Goal: Check status: Check status

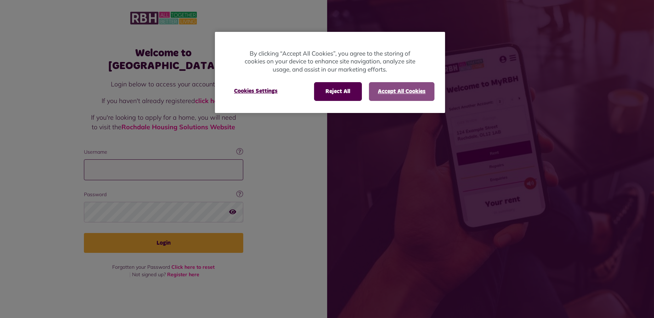
type input "**********"
drag, startPoint x: 398, startPoint y: 94, endPoint x: 391, endPoint y: 92, distance: 7.4
click at [397, 94] on button "Accept All Cookies" at bounding box center [401, 91] width 65 height 18
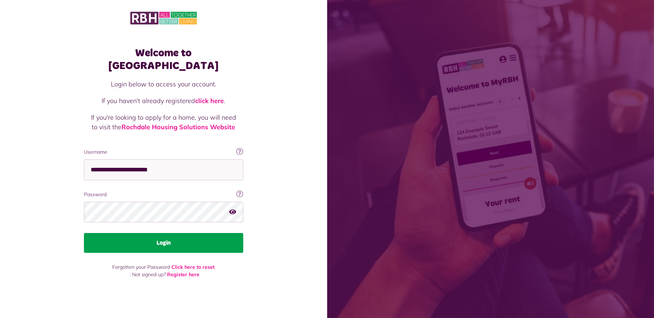
click at [204, 236] on button "Login" at bounding box center [163, 243] width 159 height 20
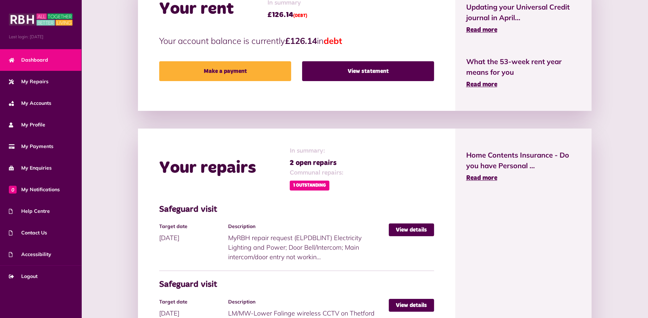
scroll to position [354, 0]
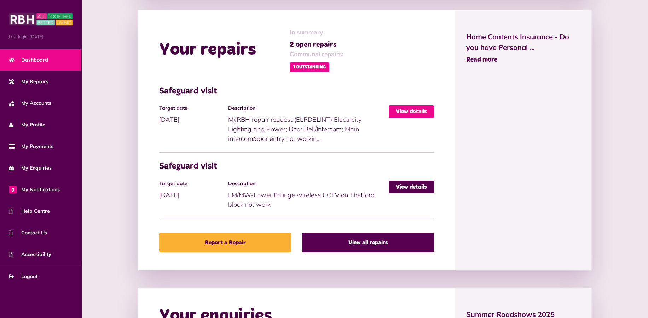
click at [404, 109] on link "View details" at bounding box center [411, 111] width 45 height 13
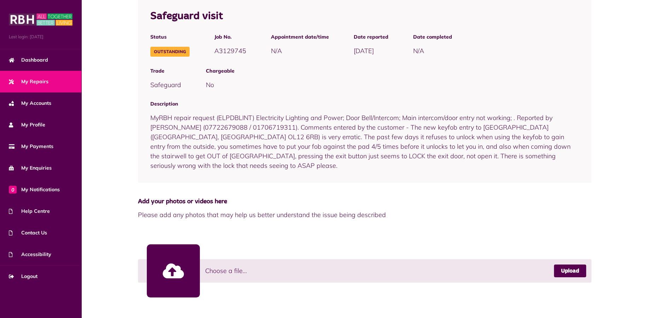
scroll to position [88, 0]
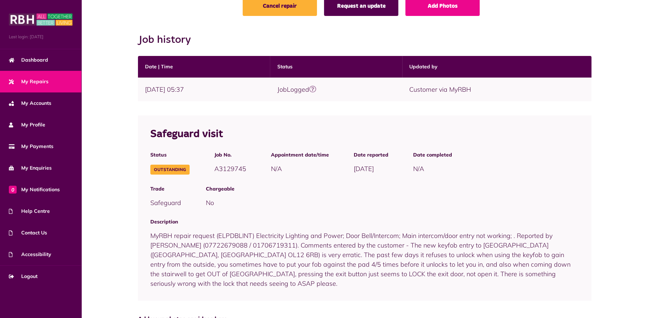
click at [366, 11] on link "Request an update" at bounding box center [361, 6] width 74 height 20
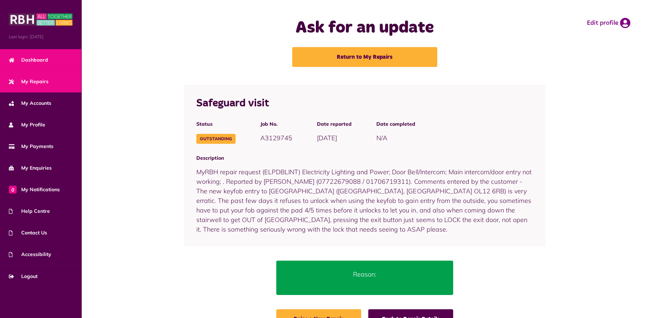
click at [42, 62] on span "Dashboard" at bounding box center [28, 59] width 39 height 7
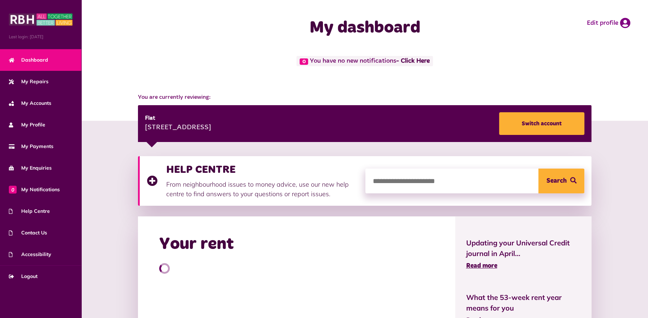
scroll to position [118, 0]
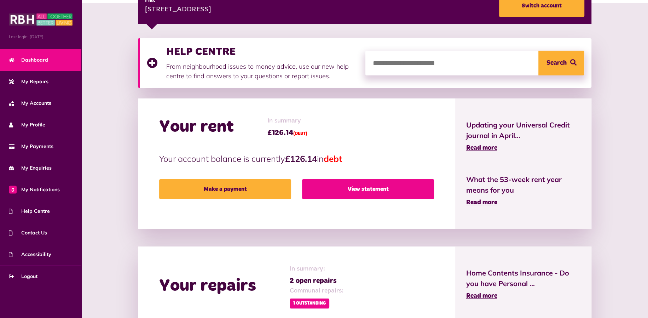
click at [357, 192] on link "View statement" at bounding box center [368, 189] width 132 height 20
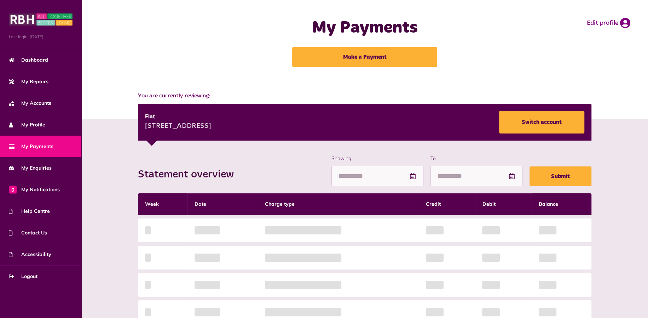
scroll to position [118, 0]
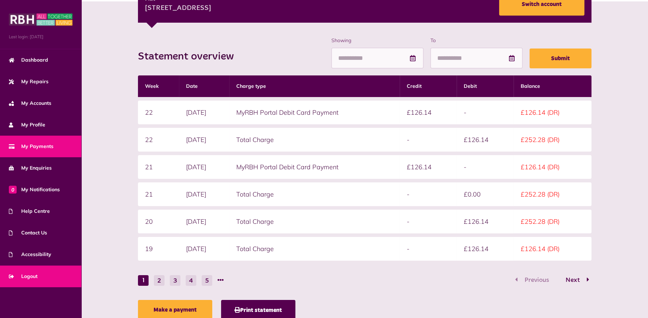
click at [27, 274] on span "Logout" at bounding box center [23, 275] width 29 height 7
